Goal: Information Seeking & Learning: Learn about a topic

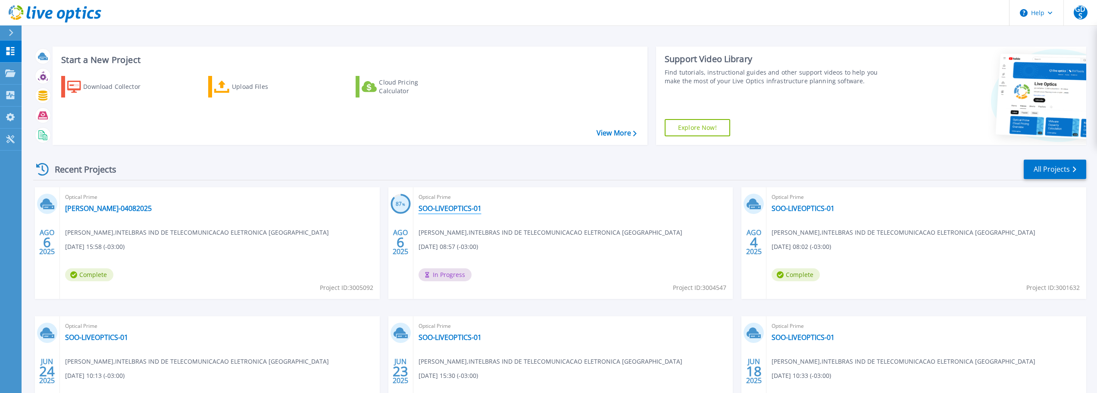
click at [445, 206] on link "SOO-LIVEOPTICS-01" at bounding box center [450, 208] width 63 height 9
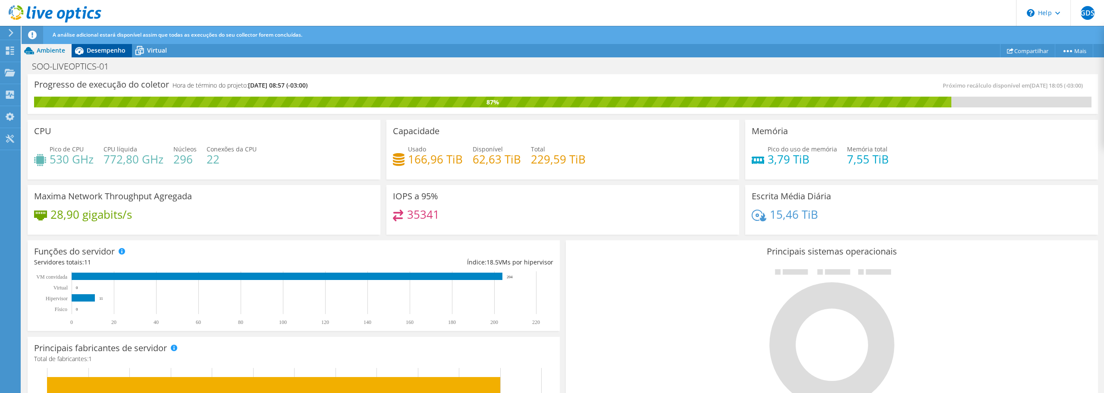
click at [101, 48] on span "Desempenho" at bounding box center [106, 50] width 39 height 8
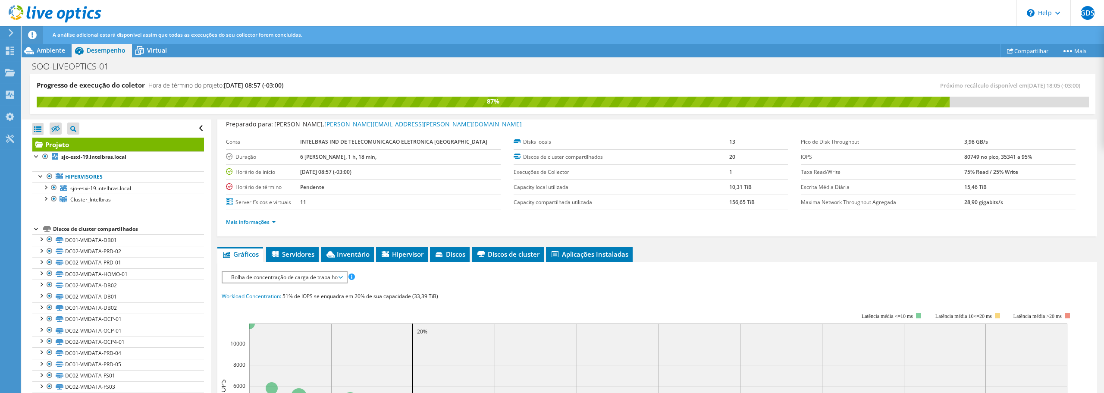
scroll to position [23, 0]
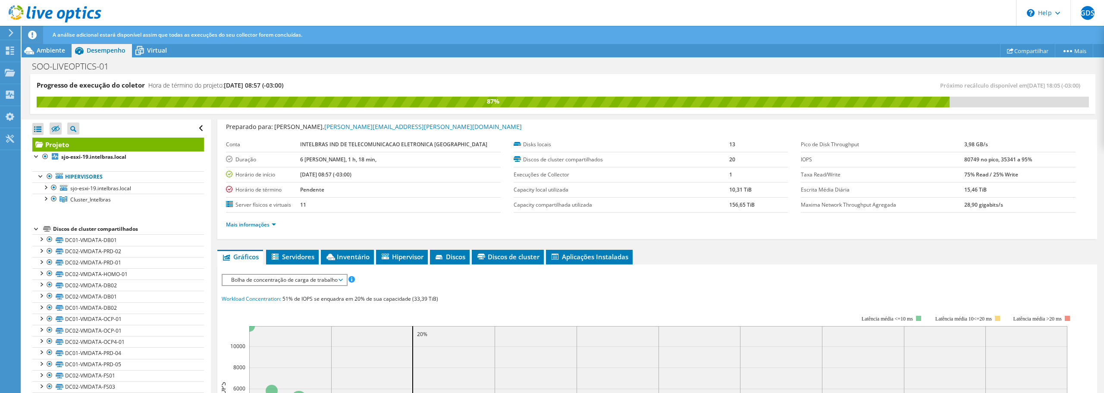
click at [304, 275] on span "Bolha de concentração de carga de trabalho" at bounding box center [284, 280] width 115 height 10
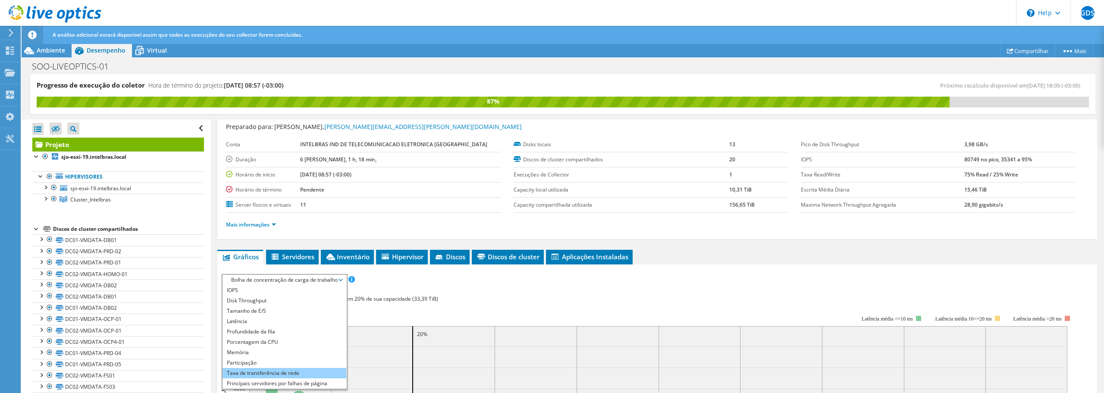
click at [296, 373] on li "Taxa de transferência de rede" at bounding box center [284, 373] width 124 height 10
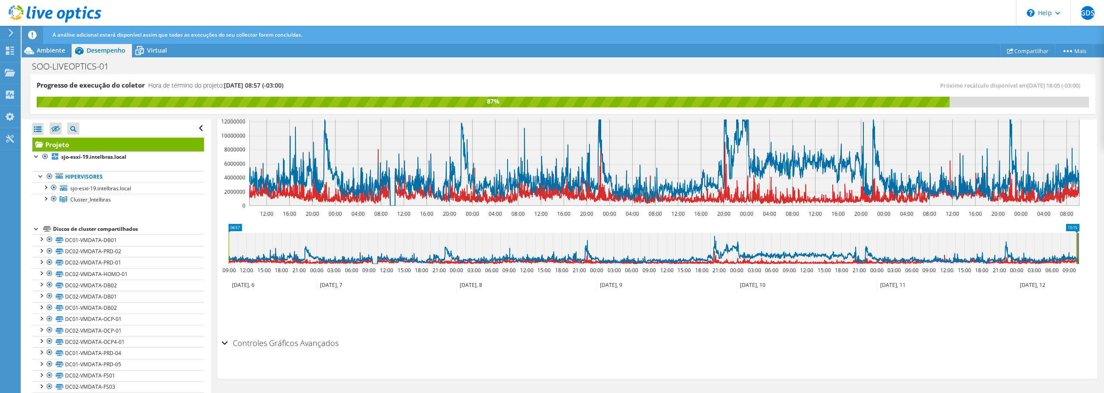
scroll to position [0, 0]
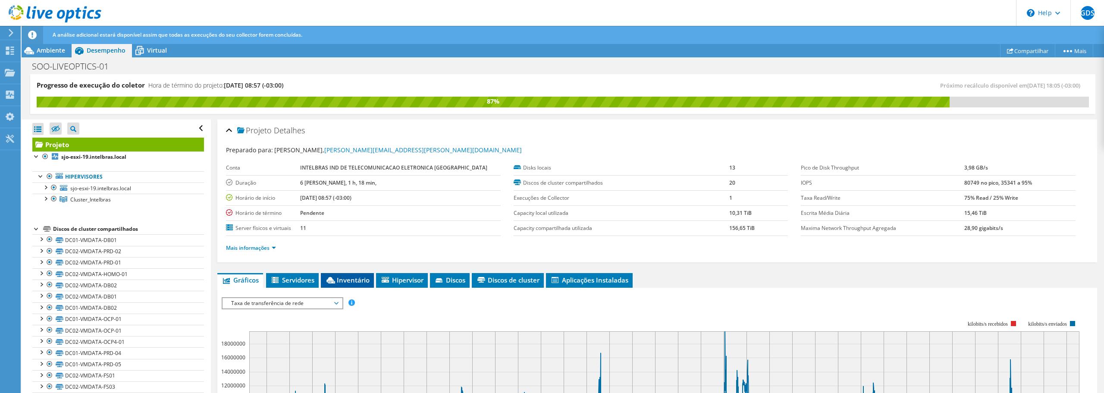
click at [360, 283] on span "Inventário" at bounding box center [347, 279] width 44 height 9
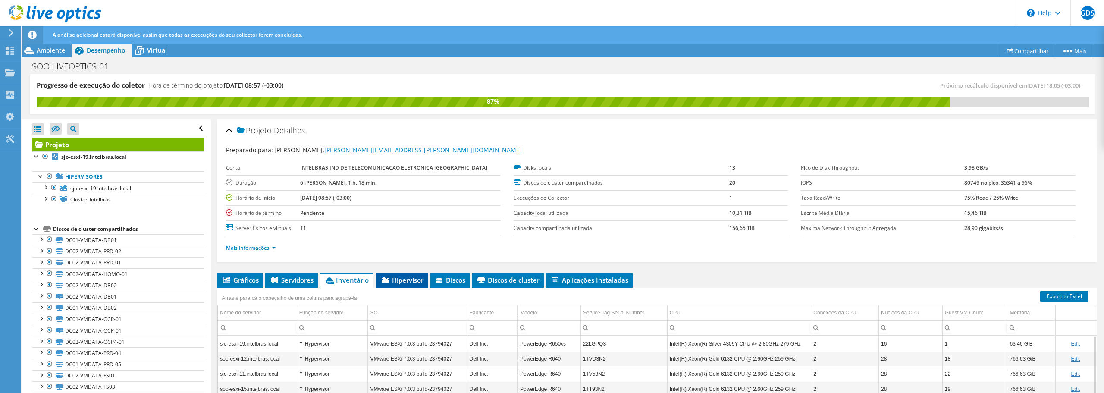
click at [398, 281] on span "Hipervisor" at bounding box center [401, 279] width 43 height 9
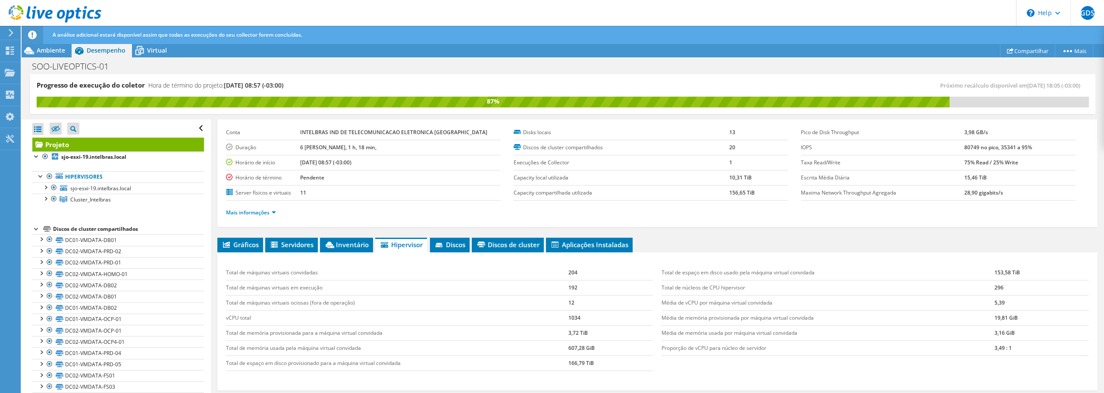
scroll to position [86, 0]
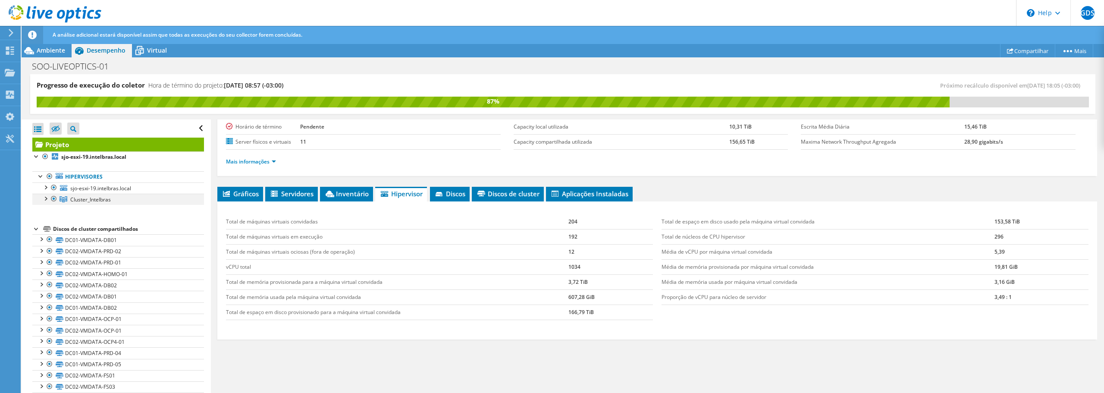
click at [44, 198] on div at bounding box center [45, 198] width 9 height 9
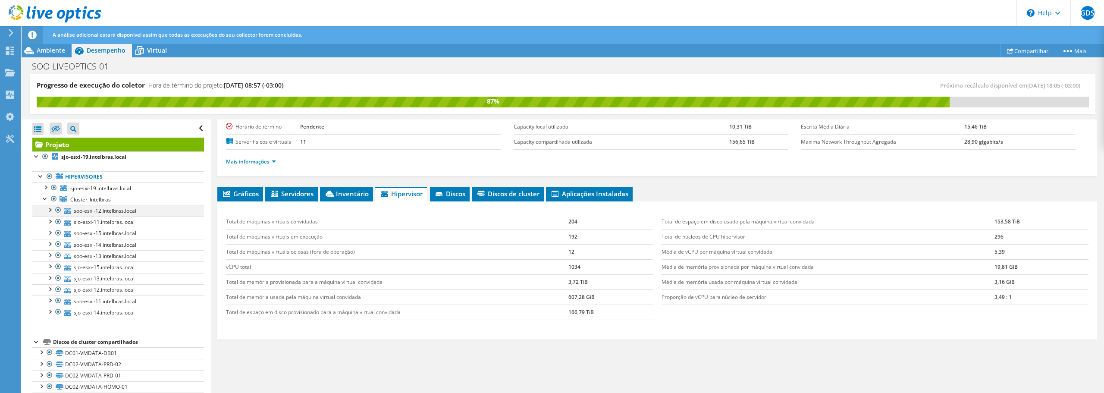
click at [48, 210] on div at bounding box center [49, 209] width 9 height 9
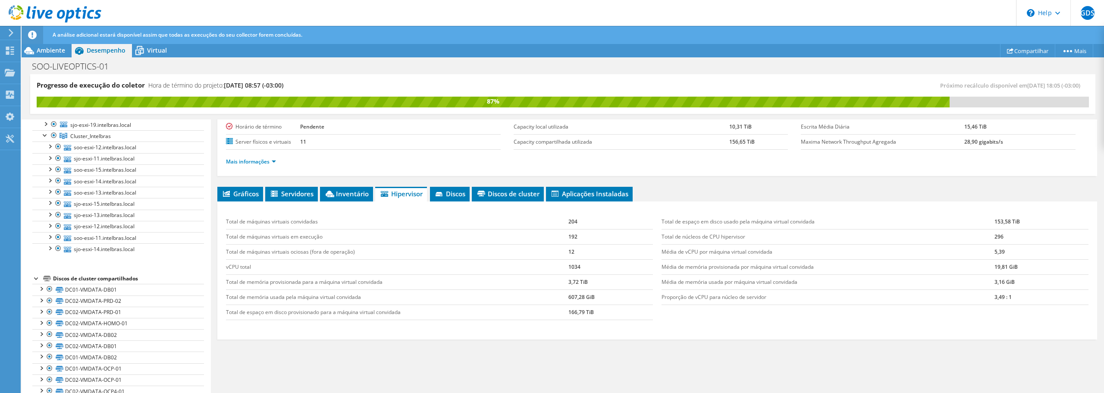
scroll to position [0, 0]
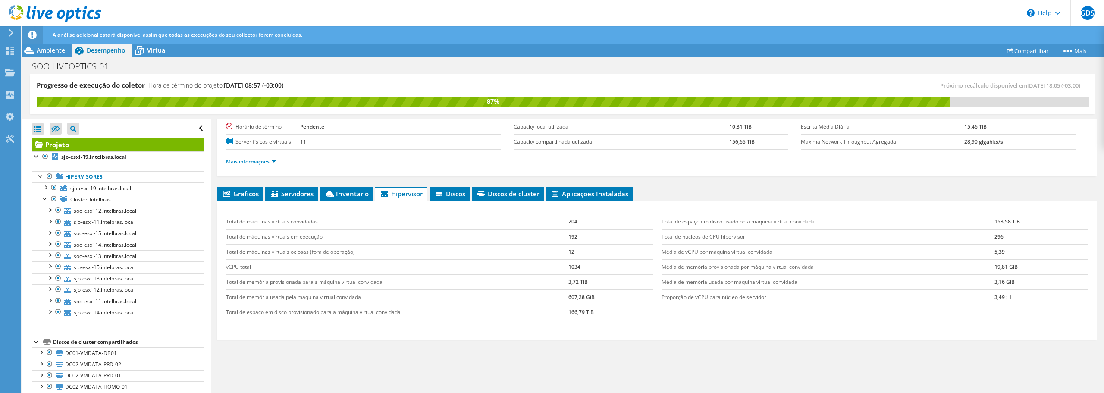
click at [253, 159] on link "Mais informações" at bounding box center [251, 161] width 50 height 7
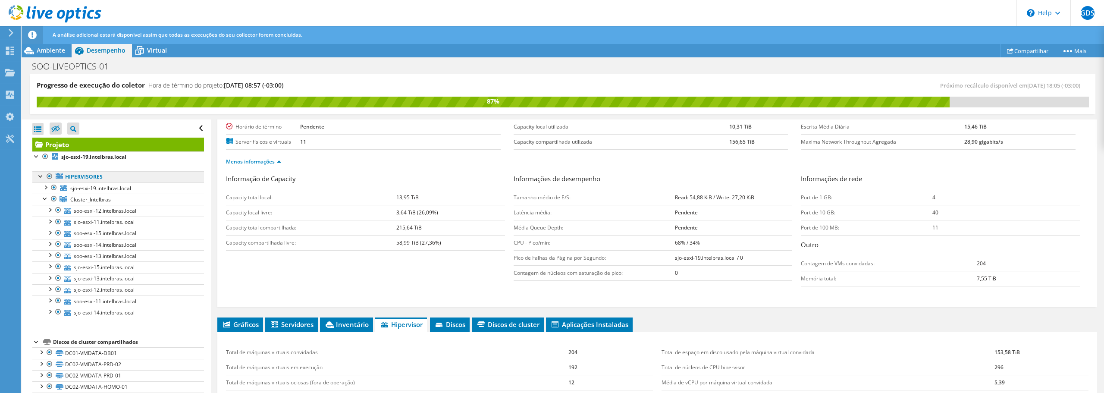
click at [112, 178] on link "Hipervisores" at bounding box center [118, 176] width 172 height 11
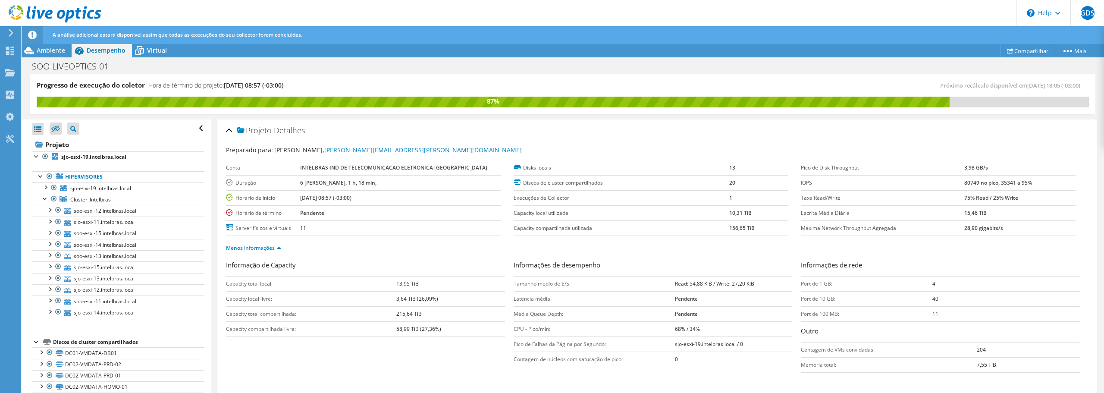
click at [944, 84] on span "Próximo recálculo disponível em 08/12/2025, 18:05 (-03:00)" at bounding box center [1012, 85] width 144 height 8
click at [156, 48] on span "Virtual" at bounding box center [157, 50] width 20 height 8
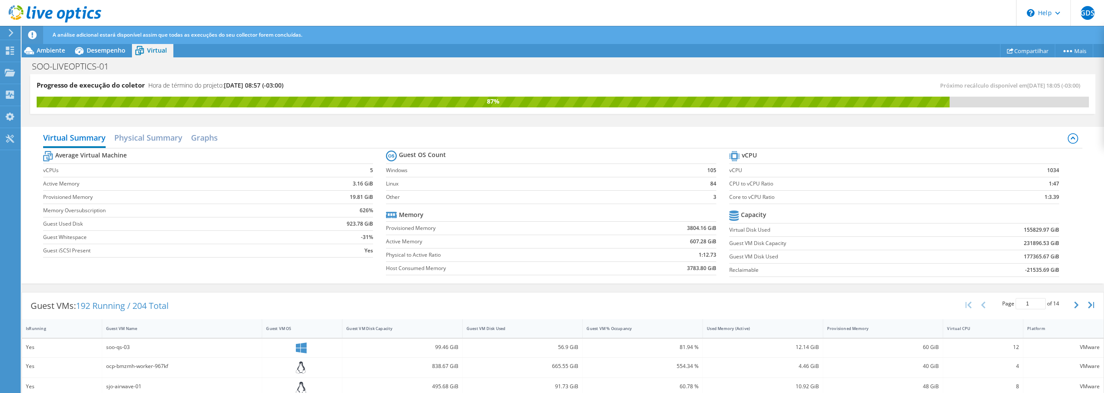
click at [137, 304] on span "192 Running / 204 Total" at bounding box center [122, 306] width 93 height 12
click at [158, 141] on h2 "Physical Summary" at bounding box center [148, 138] width 68 height 19
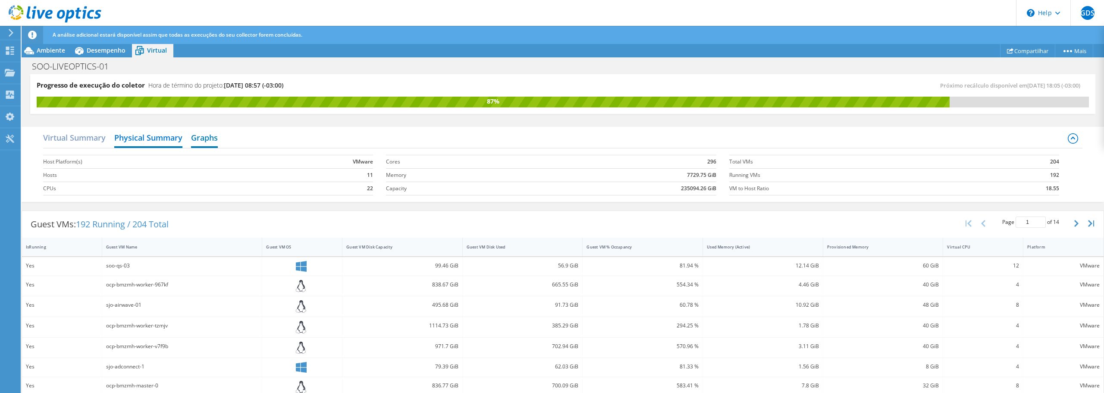
click at [200, 139] on h2 "Graphs" at bounding box center [204, 138] width 27 height 19
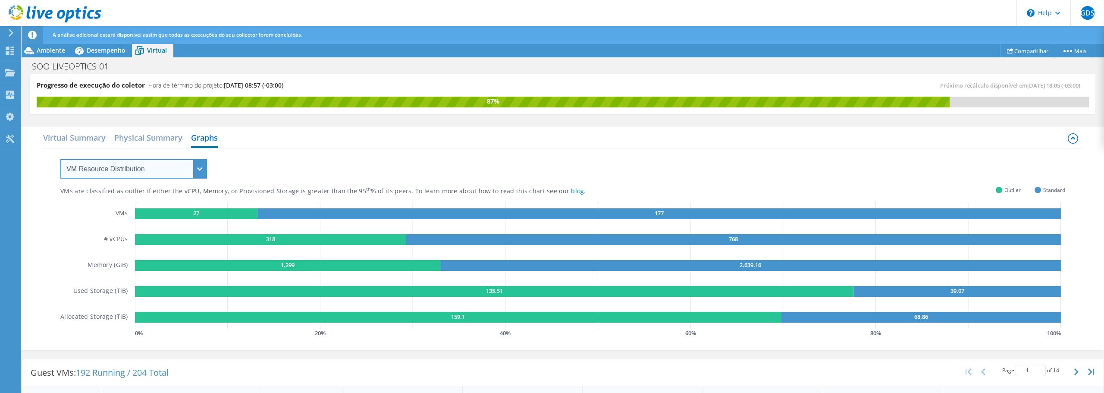
click at [200, 173] on select "VM Resource Distribution Provisioning Contrast Over Provisioning" at bounding box center [133, 168] width 147 height 19
select select "Provisioning Contrast"
click at [60, 159] on select "VM Resource Distribution Provisioning Contrast Over Provisioning" at bounding box center [133, 168] width 147 height 19
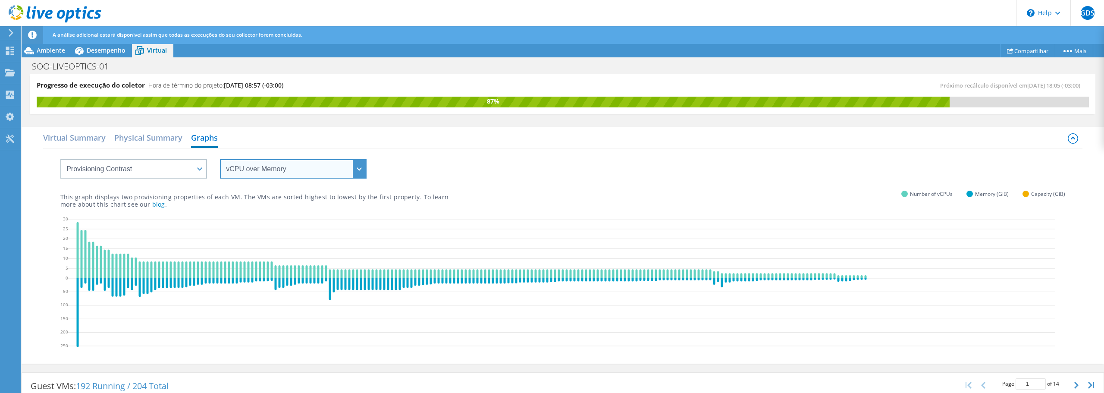
click at [273, 162] on select "vCPU over Memory vCPU over Capacity Memory over vCPU Memory over Capacity Capac…" at bounding box center [293, 168] width 147 height 19
click at [274, 166] on select "vCPU over Memory vCPU over Capacity Memory over vCPU Memory over Capacity Capac…" at bounding box center [293, 168] width 147 height 19
click at [271, 170] on select "vCPU over Memory vCPU over Capacity Memory over vCPU Memory over Capacity Capac…" at bounding box center [293, 168] width 147 height 19
click at [220, 159] on select "vCPU over Memory vCPU over Capacity Memory over vCPU Memory over Capacity Capac…" at bounding box center [293, 168] width 147 height 19
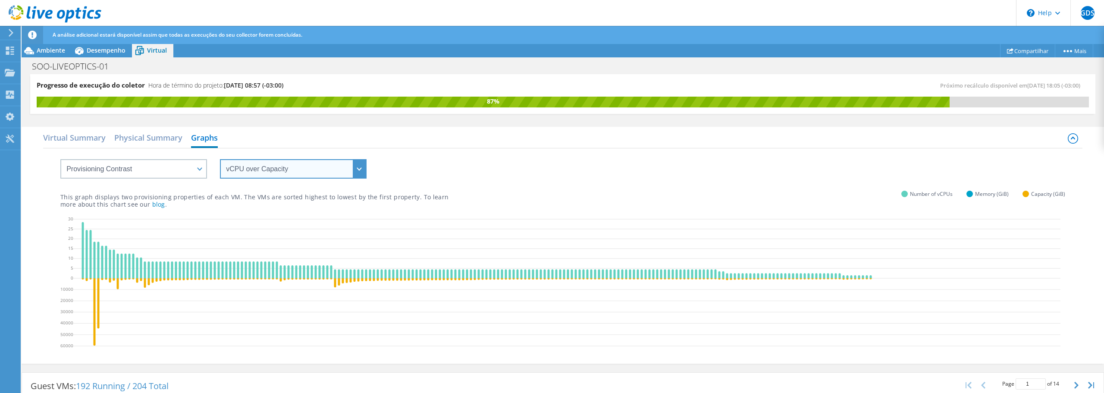
click at [262, 169] on select "vCPU over Memory vCPU over Capacity Memory over vCPU Memory over Capacity Capac…" at bounding box center [293, 168] width 147 height 19
select select "vCPU over Memory"
click at [220, 159] on select "vCPU over Memory vCPU over Capacity Memory over vCPU Memory over Capacity Capac…" at bounding box center [293, 168] width 147 height 19
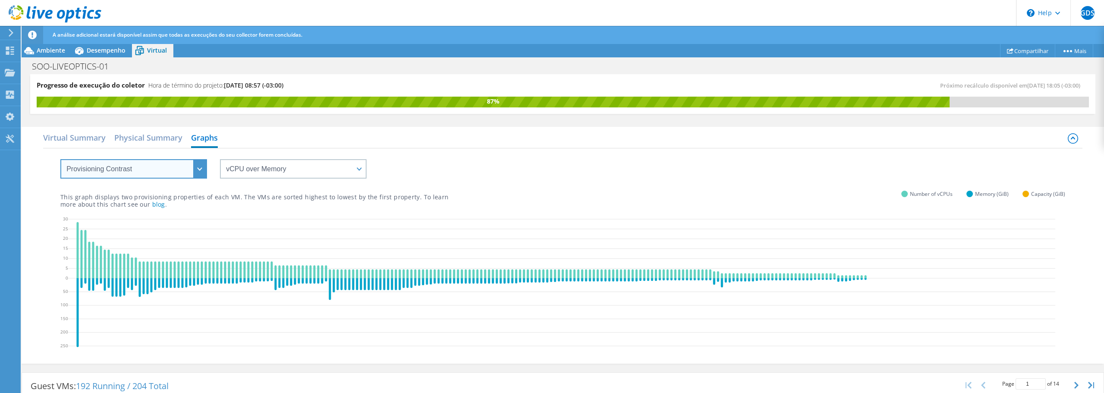
click at [177, 167] on select "VM Resource Distribution Provisioning Contrast Over Provisioning" at bounding box center [133, 168] width 147 height 19
click at [60, 159] on select "VM Resource Distribution Provisioning Contrast Over Provisioning" at bounding box center [133, 168] width 147 height 19
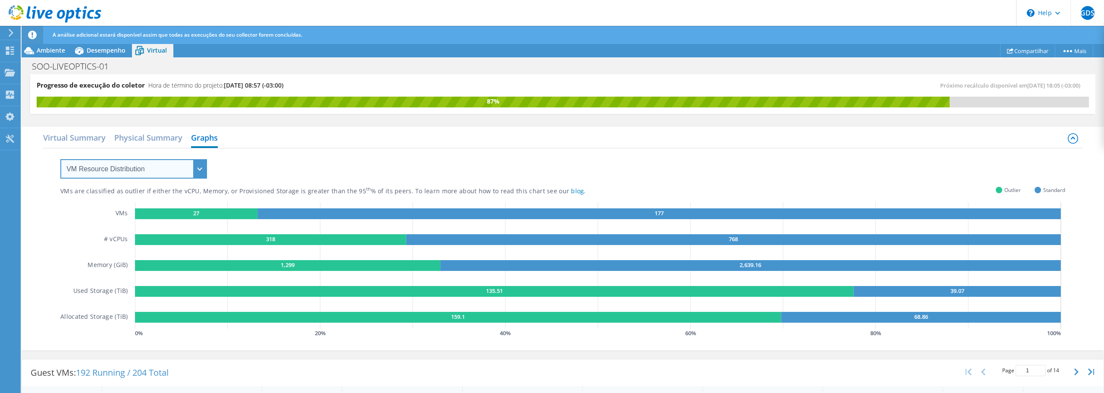
click at [173, 168] on select "VM Resource Distribution Provisioning Contrast Over Provisioning" at bounding box center [133, 168] width 147 height 19
select select "Over Provisioning"
click at [60, 159] on select "VM Resource Distribution Provisioning Contrast Over Provisioning" at bounding box center [133, 168] width 147 height 19
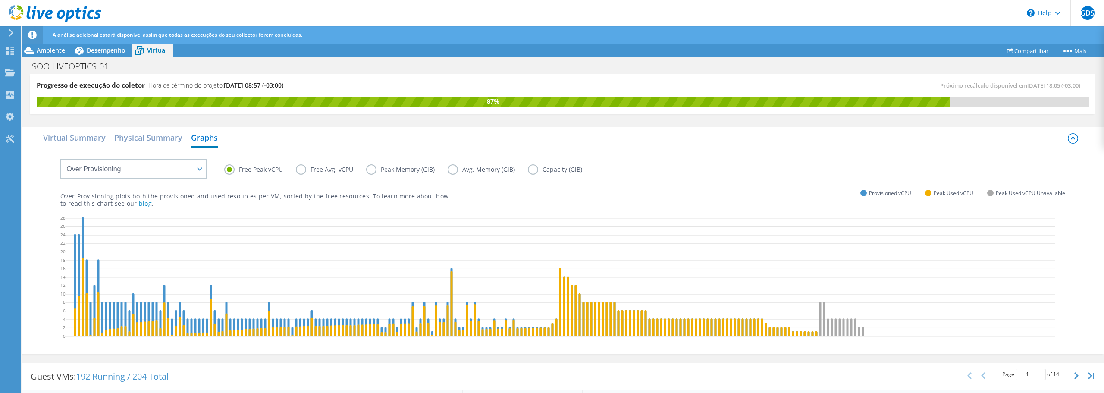
click at [299, 169] on label "Free Avg. vCPU" at bounding box center [331, 169] width 70 height 10
click at [0, 0] on input "Free Avg. vCPU" at bounding box center [0, 0] width 0 height 0
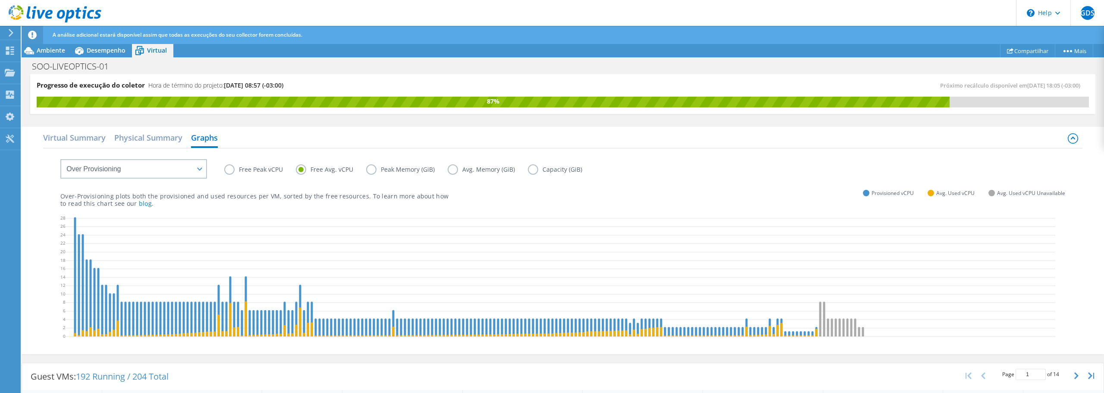
click at [228, 169] on label "Free Peak vCPU" at bounding box center [260, 169] width 72 height 10
click at [0, 0] on input "Free Peak vCPU" at bounding box center [0, 0] width 0 height 0
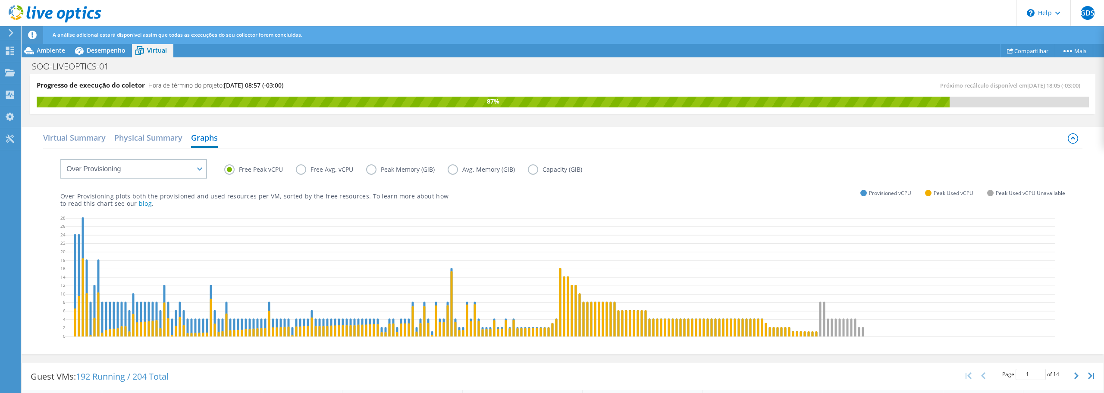
scroll to position [241, 0]
click at [312, 192] on p "Over-Provisioning plots both the provisioned and used resources per VM, sorted …" at bounding box center [254, 199] width 388 height 15
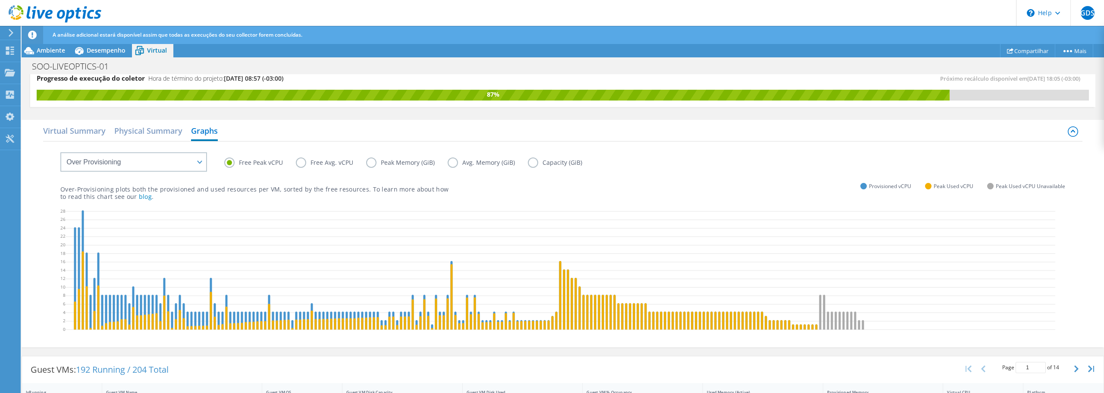
scroll to position [0, 0]
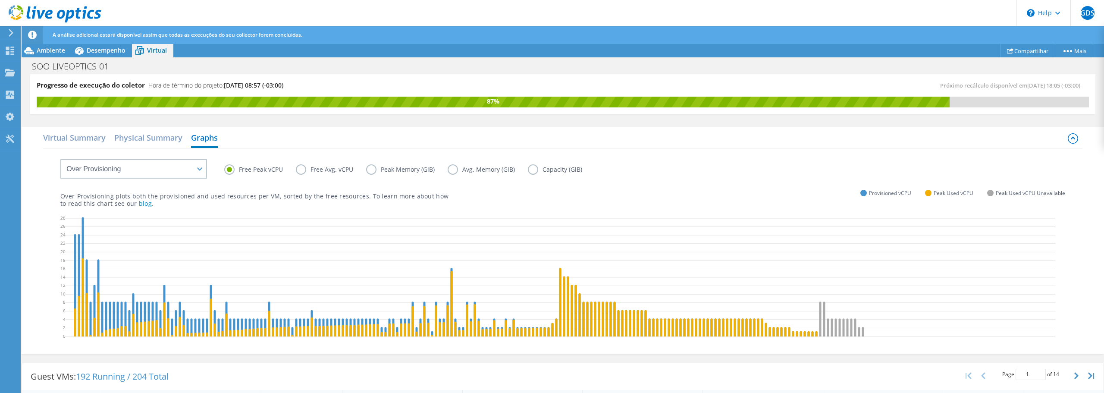
click at [305, 168] on label "Free Avg. vCPU" at bounding box center [331, 169] width 70 height 10
click at [0, 0] on input "Free Avg. vCPU" at bounding box center [0, 0] width 0 height 0
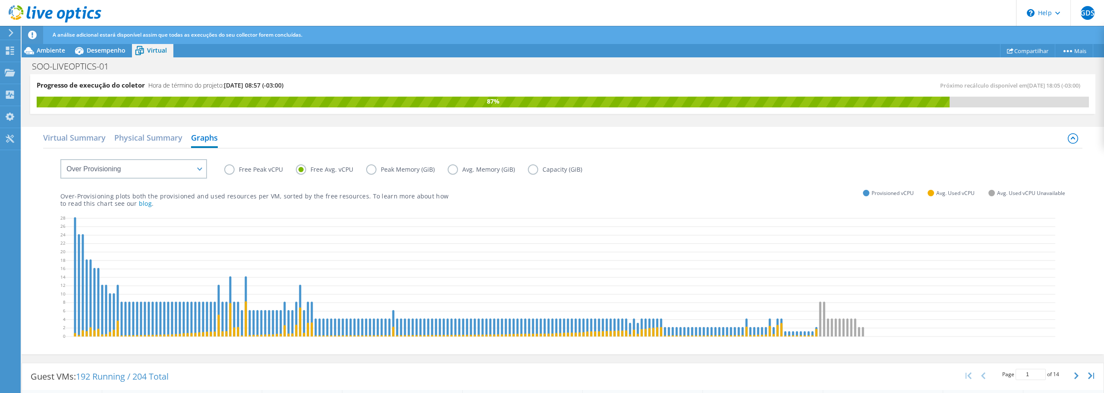
click at [231, 168] on label "Free Peak vCPU" at bounding box center [260, 169] width 72 height 10
click at [0, 0] on input "Free Peak vCPU" at bounding box center [0, 0] width 0 height 0
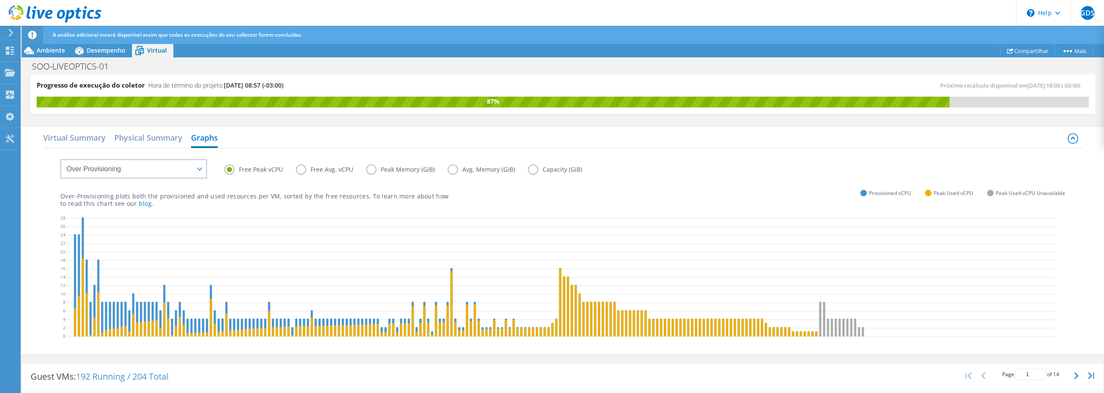
click at [374, 168] on label "Peak Memory (GiB)" at bounding box center [406, 169] width 81 height 10
click at [0, 0] on input "Peak Memory (GiB)" at bounding box center [0, 0] width 0 height 0
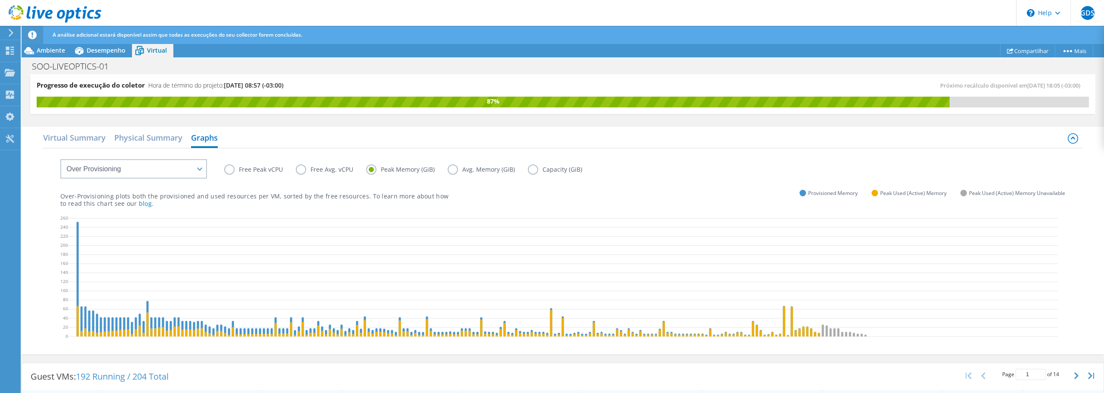
click at [444, 168] on label "Peak Memory (GiB)" at bounding box center [406, 169] width 81 height 10
click at [0, 0] on input "Peak Memory (GiB)" at bounding box center [0, 0] width 0 height 0
click at [452, 167] on label "Avg. Memory (GiB)" at bounding box center [487, 169] width 80 height 10
click at [0, 0] on input "Avg. Memory (GiB)" at bounding box center [0, 0] width 0 height 0
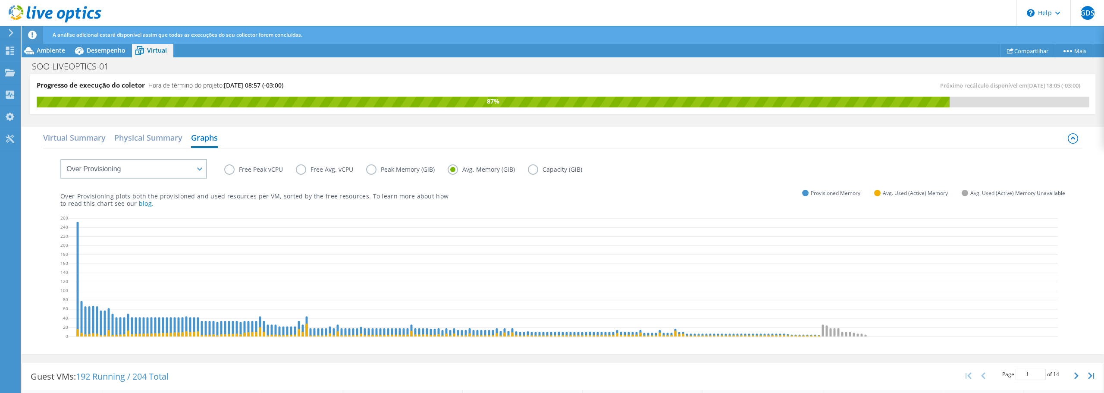
click at [398, 167] on label "Peak Memory (GiB)" at bounding box center [406, 169] width 81 height 10
click at [0, 0] on input "Peak Memory (GiB)" at bounding box center [0, 0] width 0 height 0
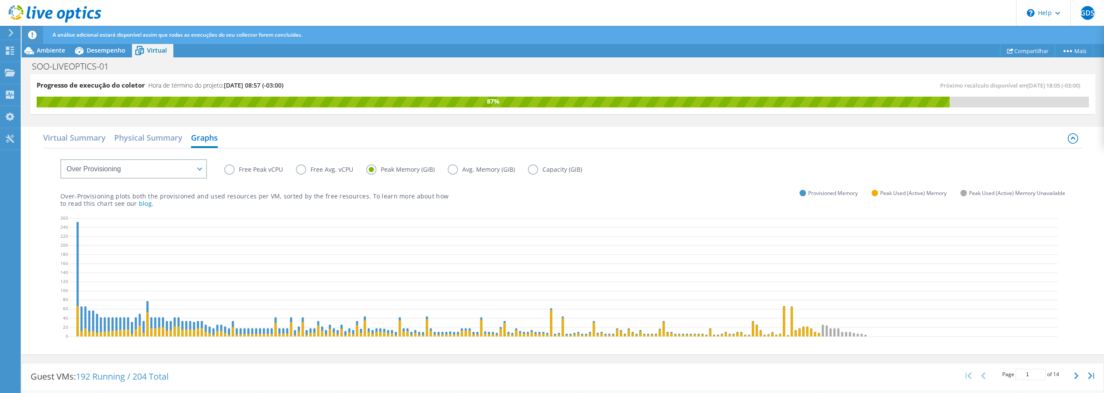
click at [556, 166] on label "Capacity (GiB)" at bounding box center [561, 169] width 67 height 10
click at [0, 0] on input "Capacity (GiB)" at bounding box center [0, 0] width 0 height 0
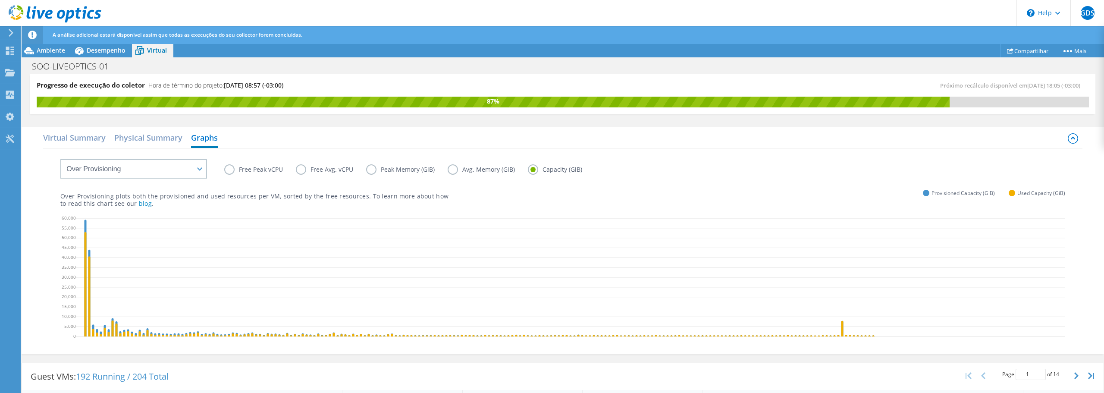
click at [248, 173] on label "Free Peak vCPU" at bounding box center [260, 169] width 72 height 10
click at [0, 0] on input "Free Peak vCPU" at bounding box center [0, 0] width 0 height 0
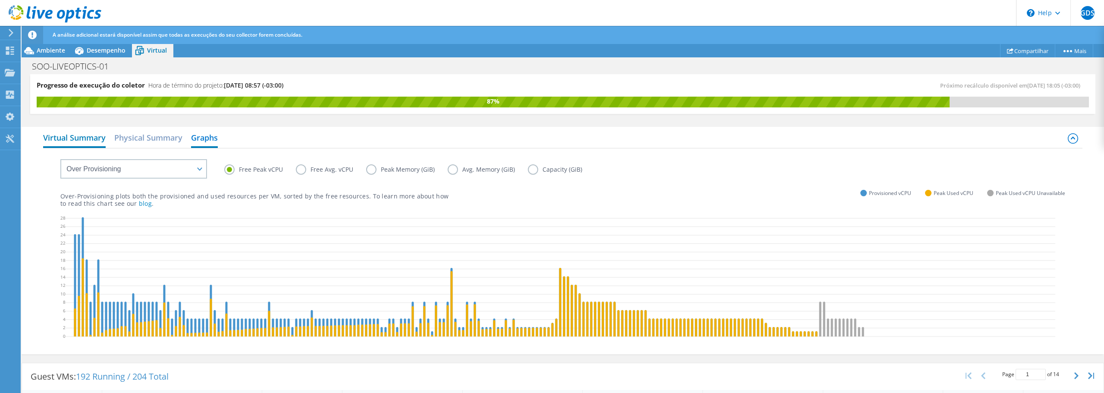
click at [75, 141] on h2 "Virtual Summary" at bounding box center [74, 138] width 63 height 19
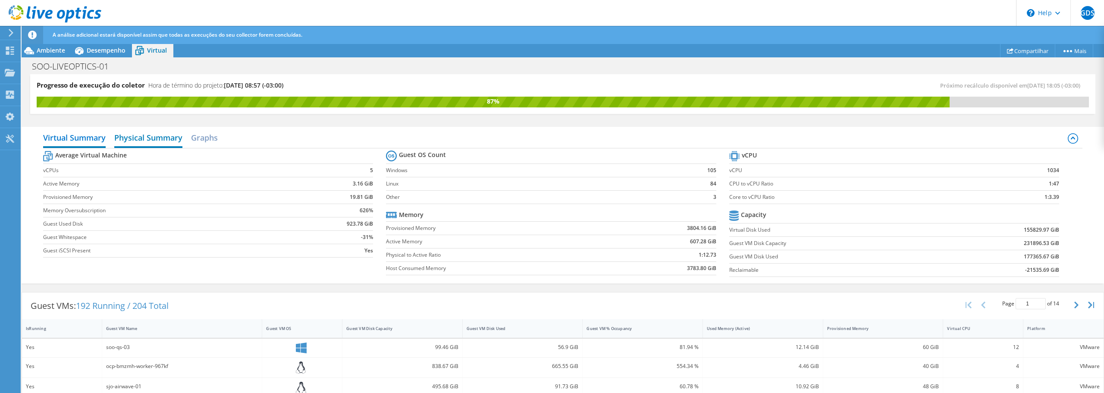
click at [156, 138] on h2 "Physical Summary" at bounding box center [148, 138] width 68 height 19
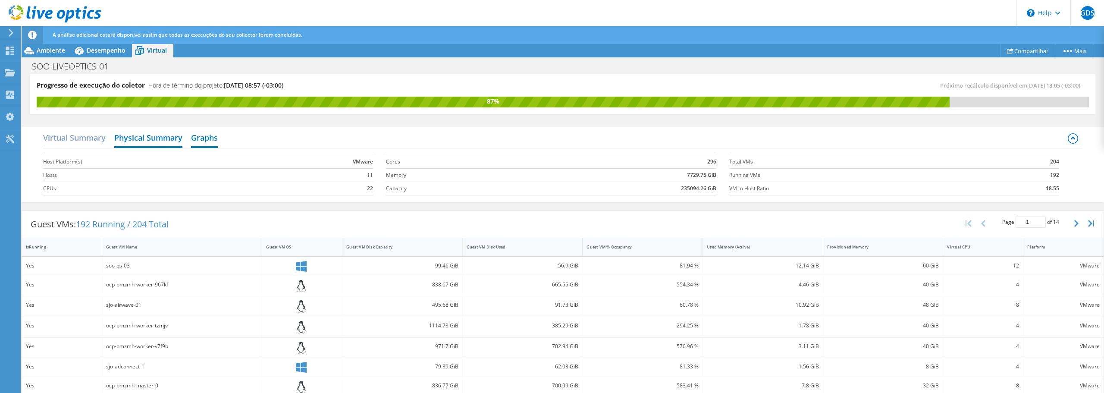
click at [206, 138] on h2 "Graphs" at bounding box center [204, 138] width 27 height 19
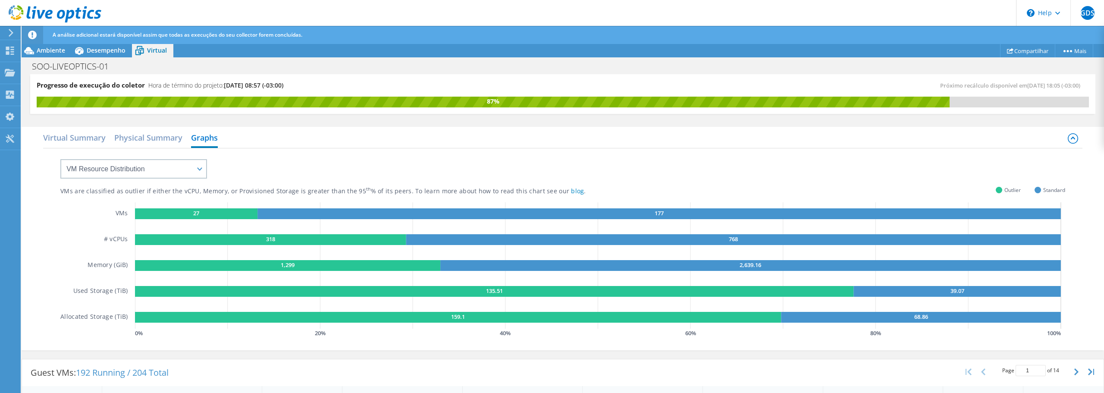
drag, startPoint x: 113, startPoint y: 230, endPoint x: 76, endPoint y: 31, distance: 202.2
click at [48, 52] on span "Ambiente" at bounding box center [51, 50] width 28 height 8
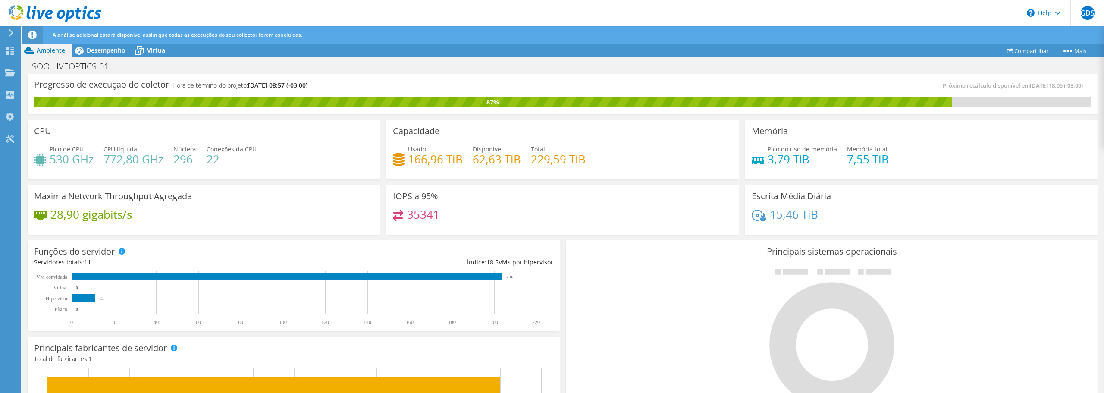
click at [36, 34] on icon at bounding box center [32, 35] width 9 height 9
click at [66, 34] on span "A análise adicional estará disponível assim que todas as execuções do seu colle…" at bounding box center [178, 34] width 250 height 7
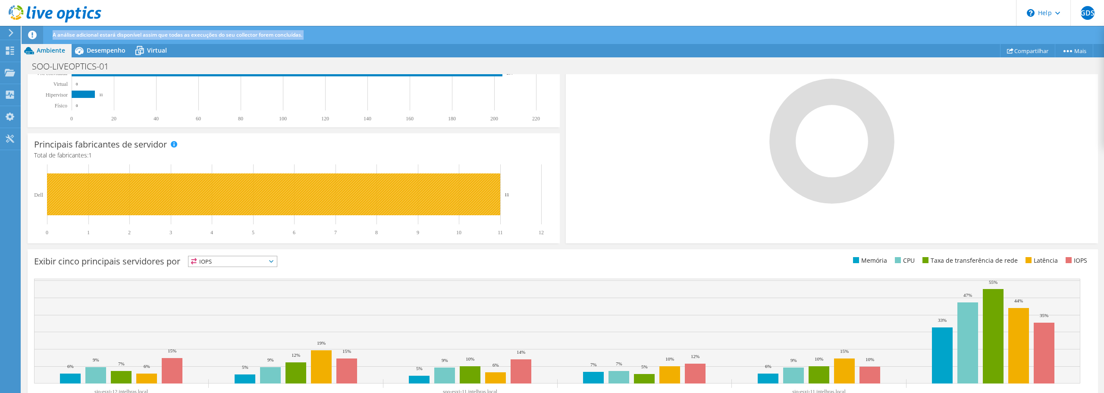
scroll to position [233, 0]
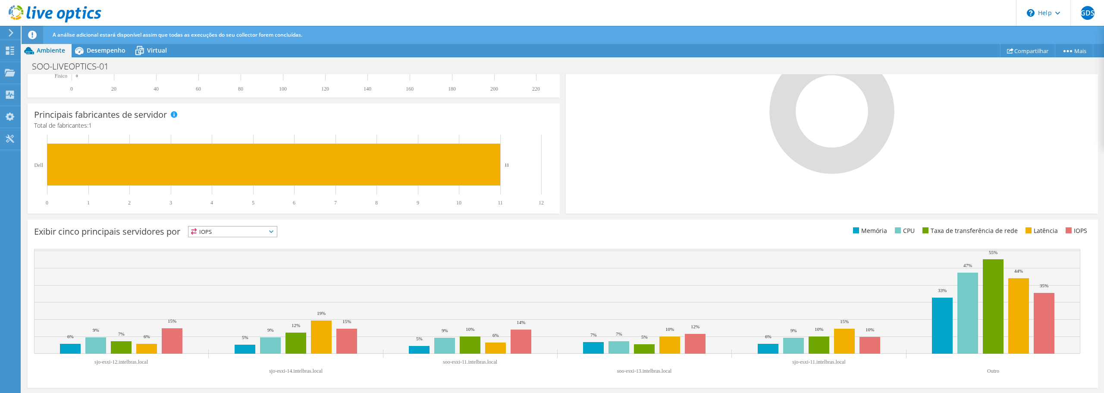
click at [255, 239] on div "Exibir cinco principais servidores por IOPS IOPS" at bounding box center [298, 233] width 529 height 14
click at [262, 230] on span "IOPS" at bounding box center [232, 231] width 88 height 10
click at [234, 279] on li "Taxa de transferência de rede" at bounding box center [232, 279] width 88 height 12
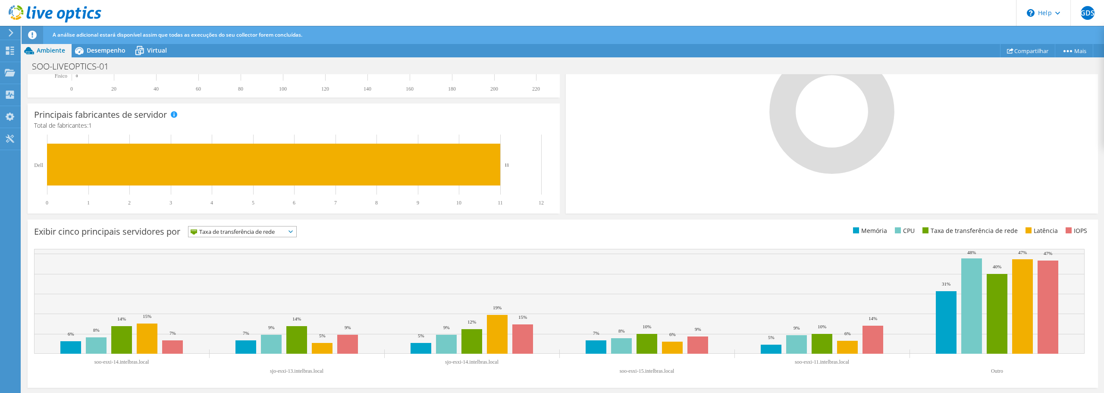
click at [930, 231] on li "Taxa de transferência de rede" at bounding box center [968, 230] width 97 height 9
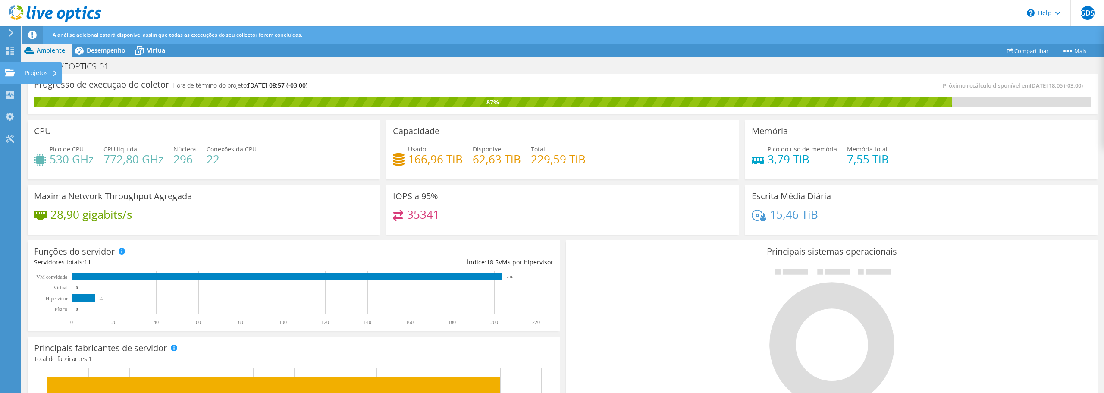
click at [9, 71] on icon at bounding box center [10, 73] width 10 height 8
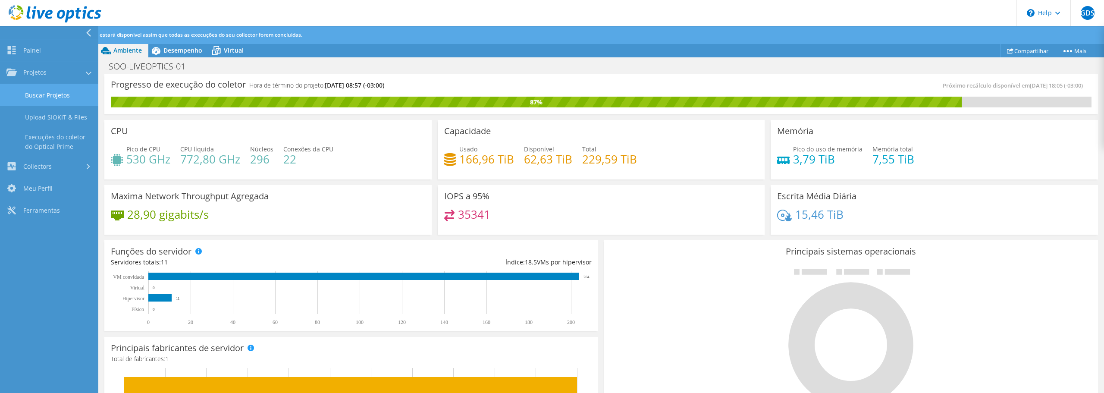
click at [50, 94] on link "Buscar Projetos" at bounding box center [49, 95] width 98 height 22
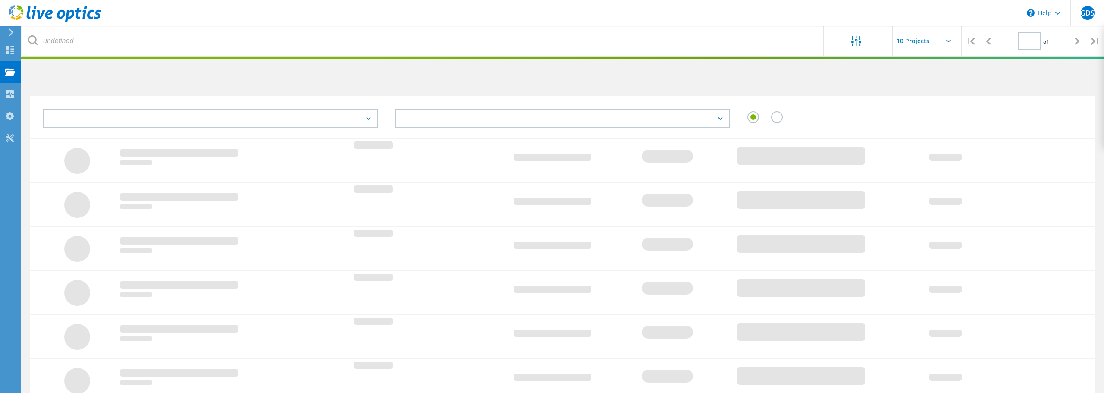
type input "1"
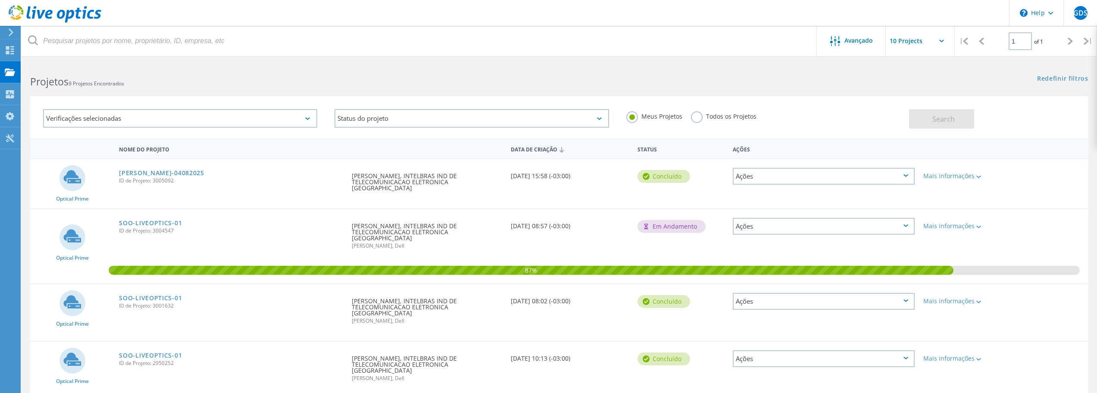
click at [763, 218] on div "Ações" at bounding box center [824, 226] width 182 height 17
click at [795, 67] on div "Redefinir filtros Mostrar filtros" at bounding box center [828, 71] width 538 height 16
click at [862, 42] on span "Avançado" at bounding box center [858, 41] width 28 height 6
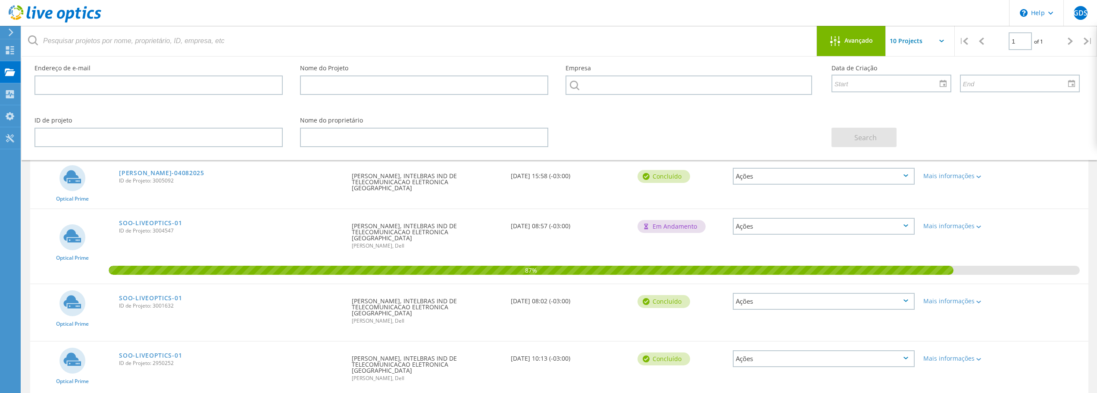
click at [862, 42] on span "Avançado" at bounding box center [858, 41] width 28 height 6
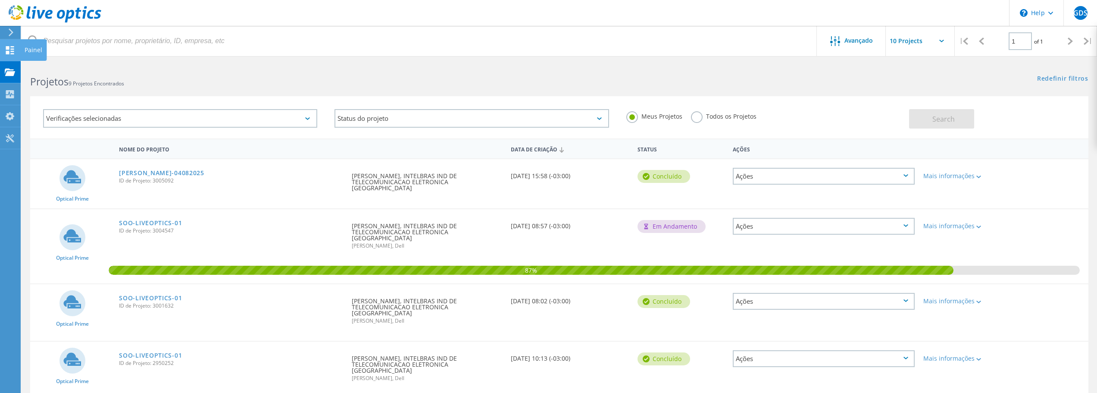
click at [12, 49] on use at bounding box center [10, 50] width 8 height 8
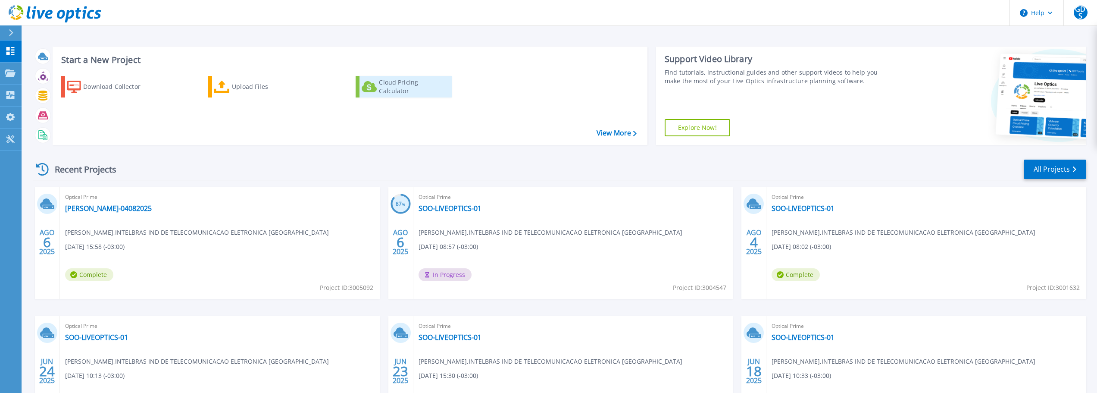
click at [426, 89] on div "Cloud Pricing Calculator" at bounding box center [413, 86] width 69 height 17
